Goal: Check status: Check status

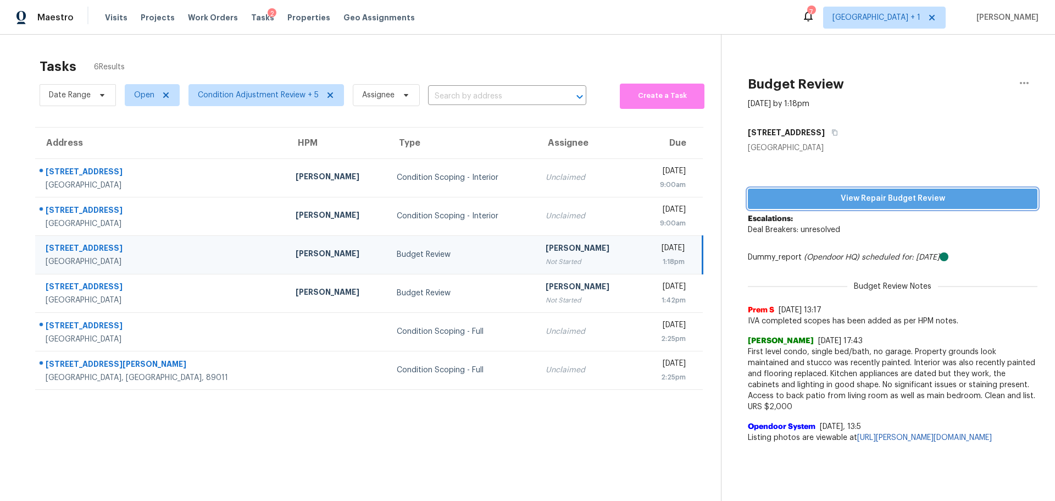
click at [836, 200] on span "View Repair Budget Review" at bounding box center [893, 199] width 272 height 14
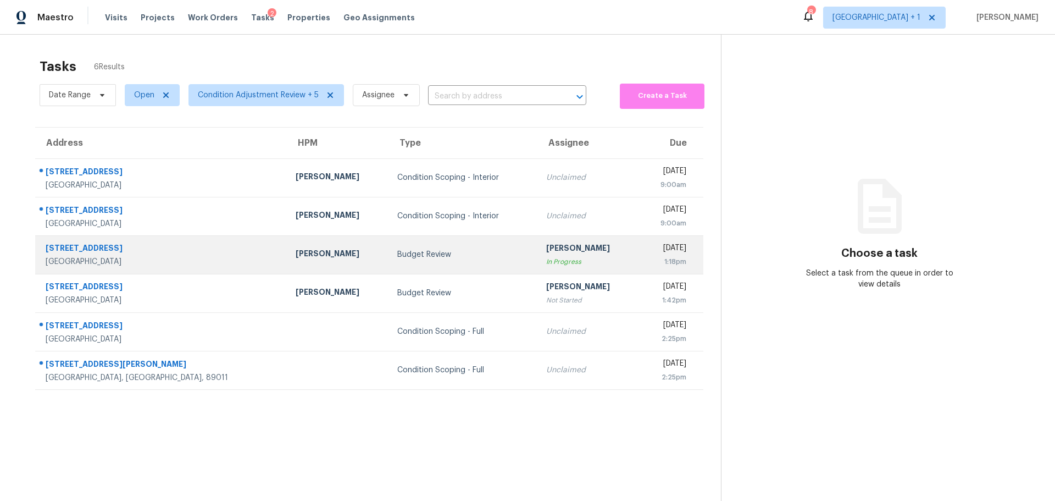
click at [163, 253] on div "[STREET_ADDRESS]" at bounding box center [162, 249] width 233 height 14
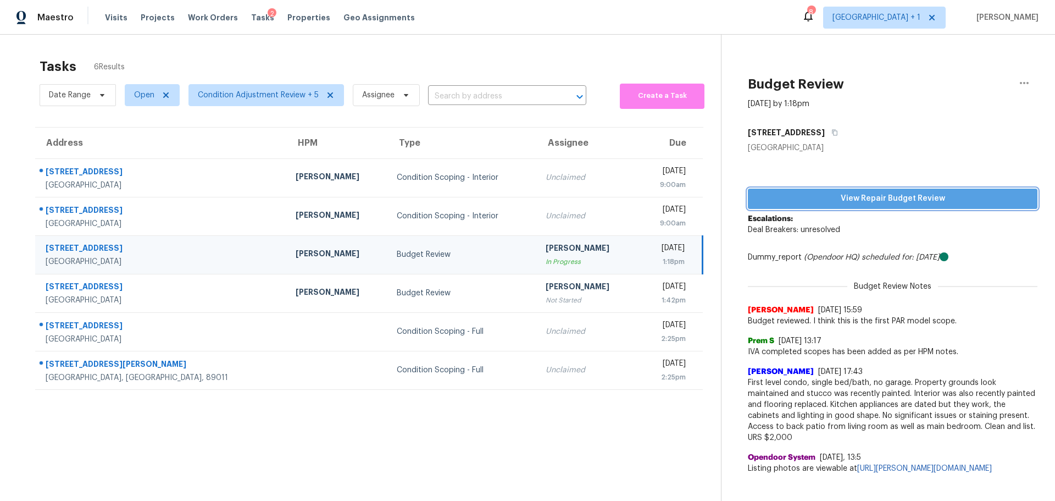
click at [831, 201] on span "View Repair Budget Review" at bounding box center [893, 199] width 272 height 14
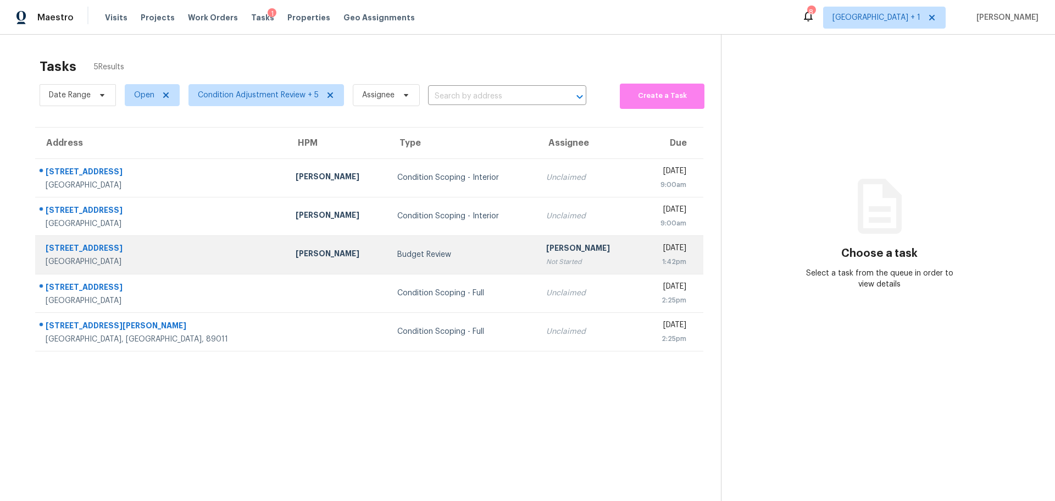
click at [296, 258] on div "[PERSON_NAME]" at bounding box center [338, 255] width 84 height 14
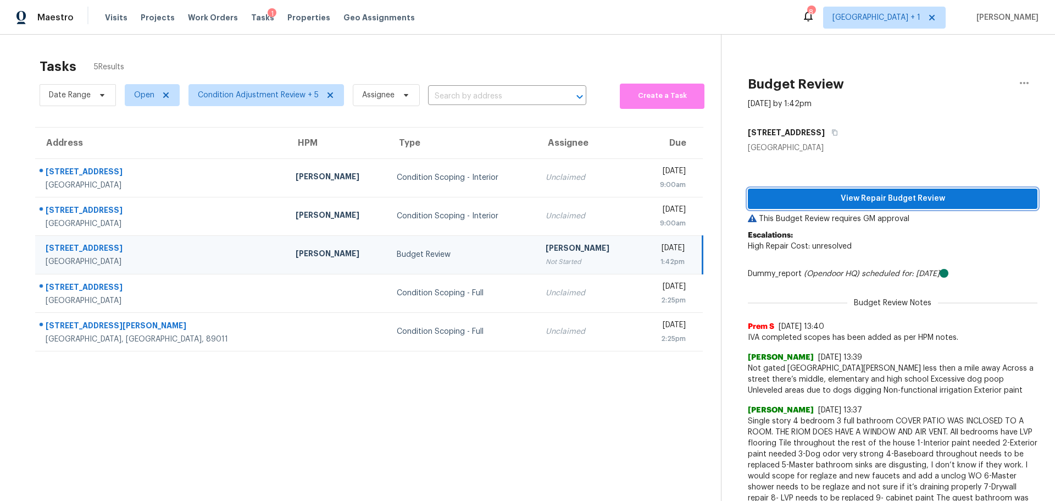
click at [842, 196] on span "View Repair Budget Review" at bounding box center [893, 199] width 272 height 14
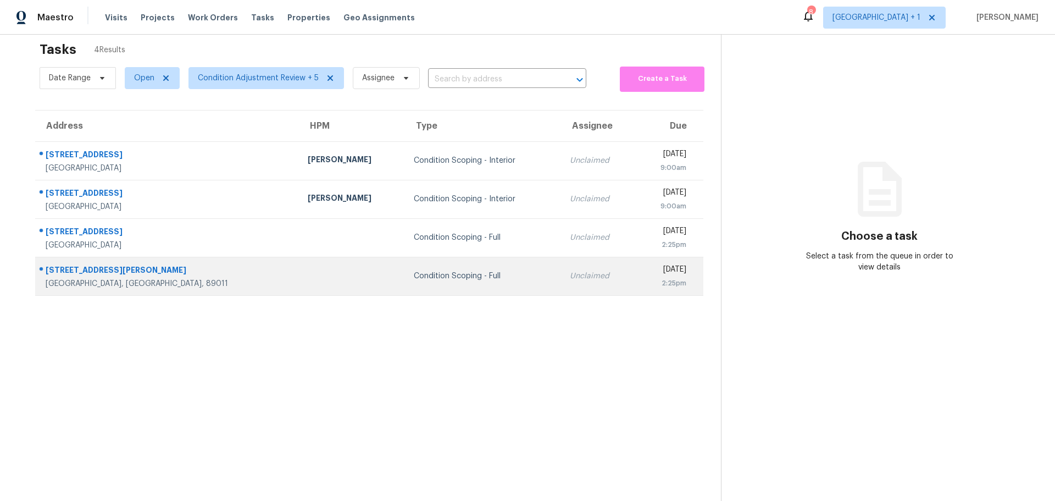
scroll to position [43, 0]
